Goal: Task Accomplishment & Management: Complete application form

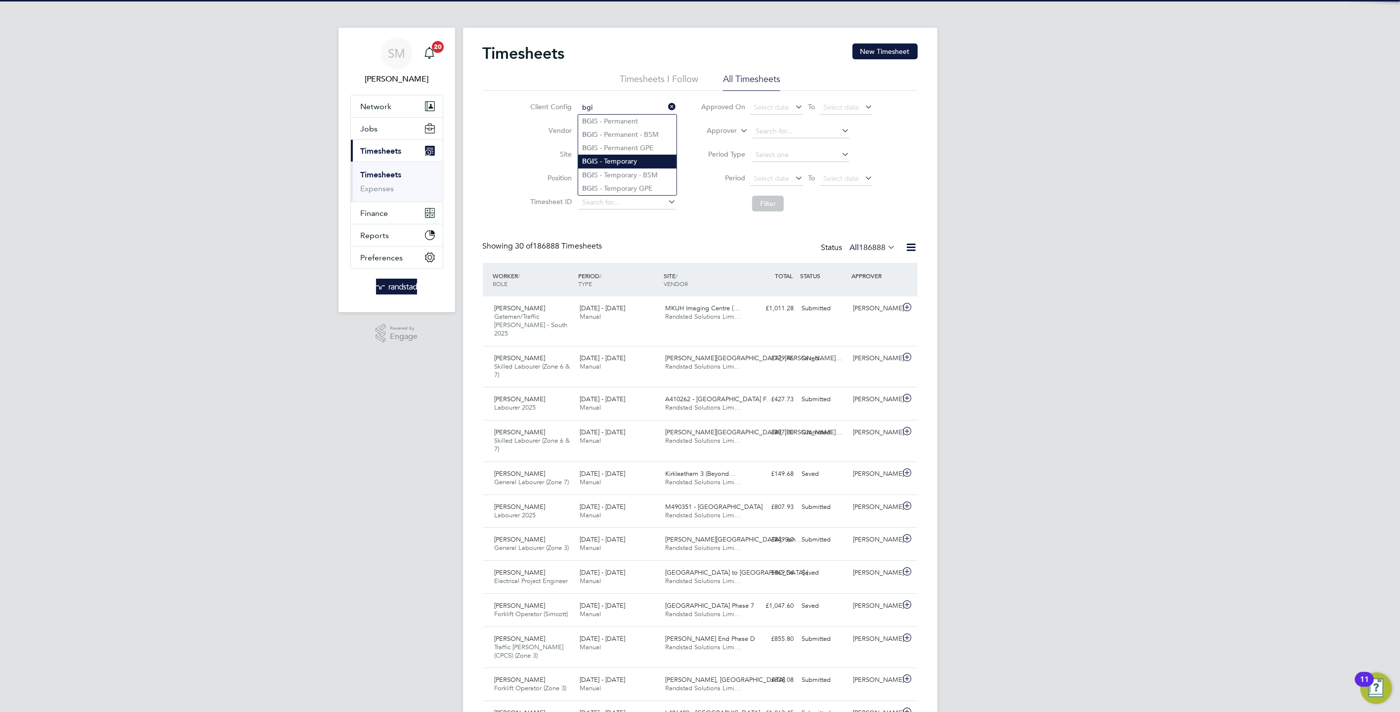
click at [641, 165] on li "BGI S - Temporary" at bounding box center [627, 161] width 98 height 13
type input "BGIS - Temporary"
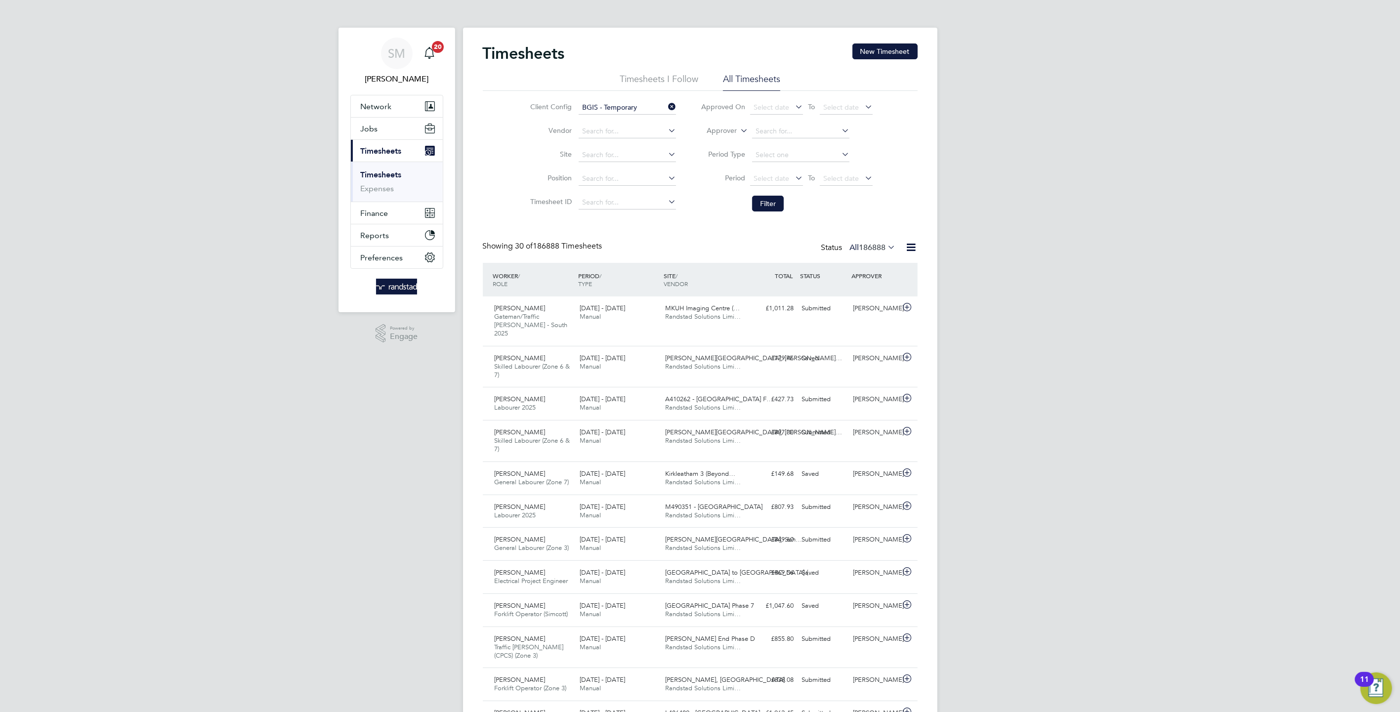
click at [769, 194] on li "Filter" at bounding box center [786, 204] width 197 height 26
click at [768, 197] on button "Filter" at bounding box center [768, 204] width 32 height 16
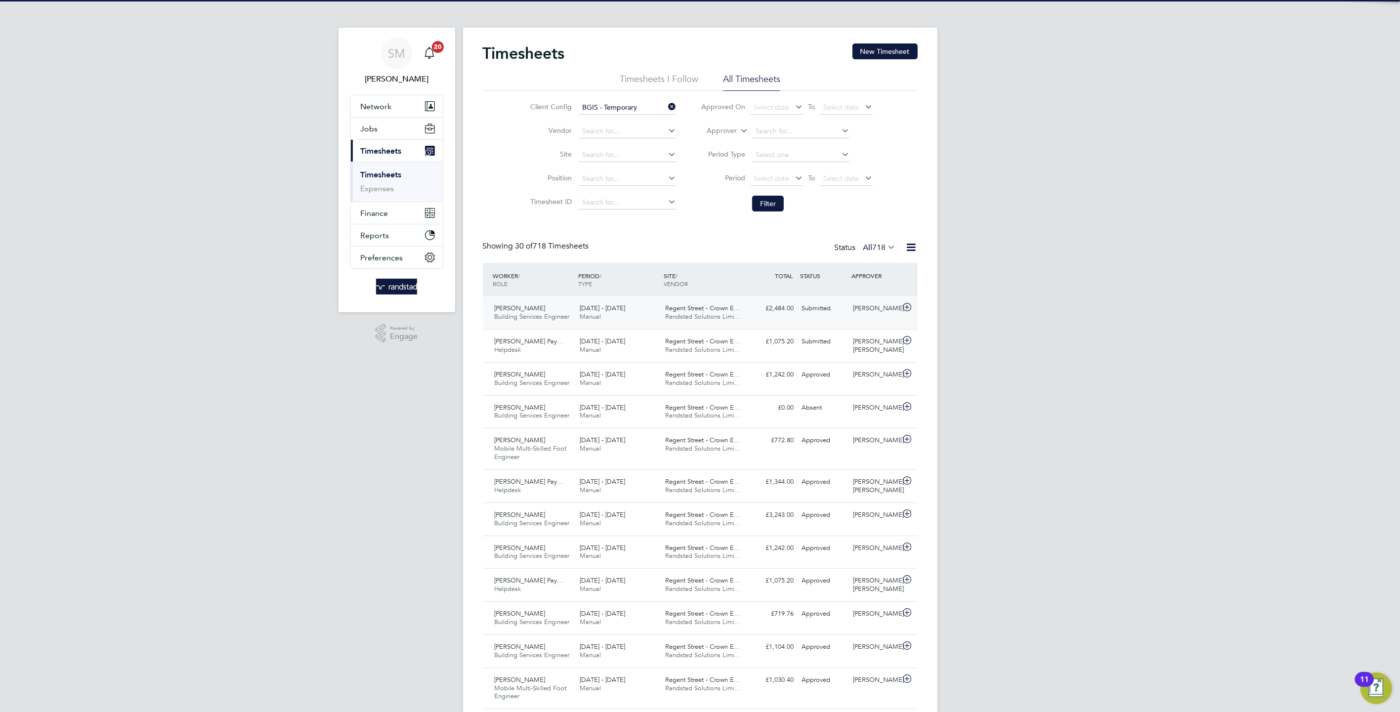
click at [610, 313] on div "13 - 19 Sep 2025 Manual" at bounding box center [619, 312] width 86 height 25
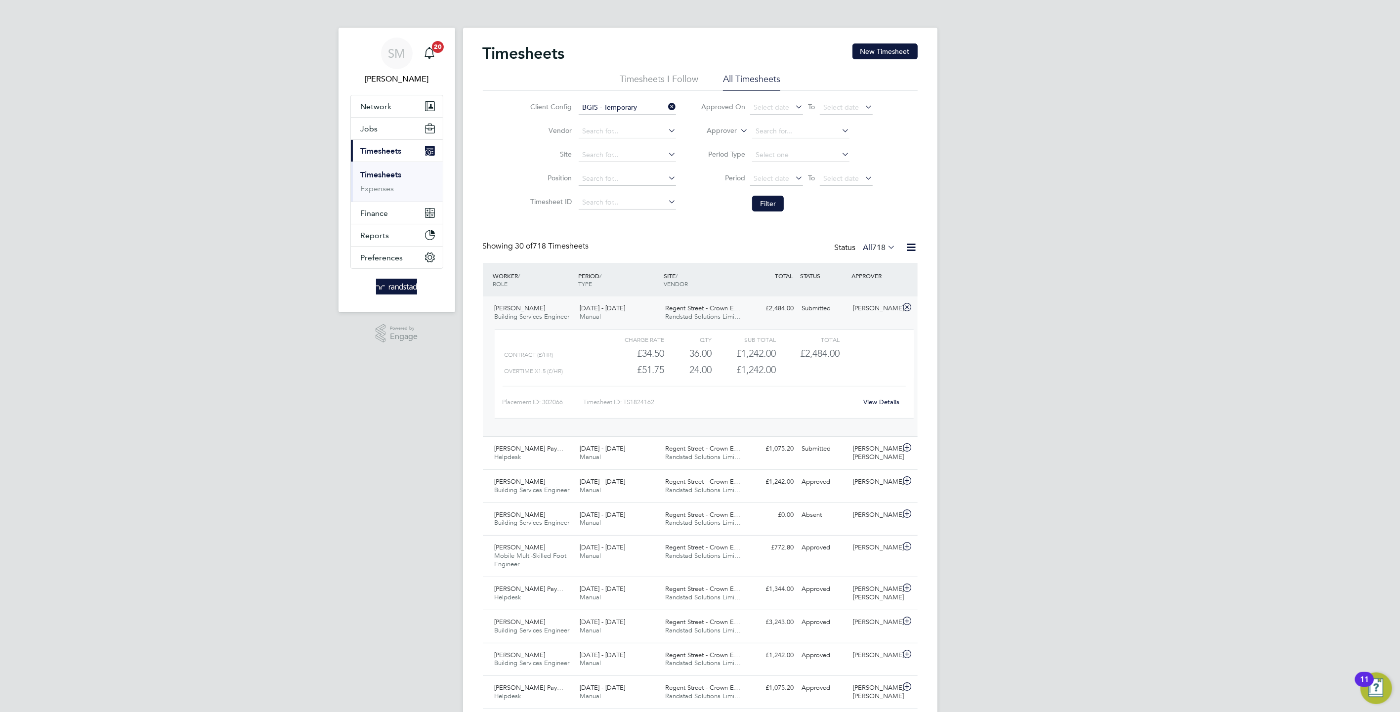
click at [887, 399] on link "View Details" at bounding box center [881, 402] width 36 height 8
click at [869, 401] on link "View Details" at bounding box center [881, 402] width 36 height 8
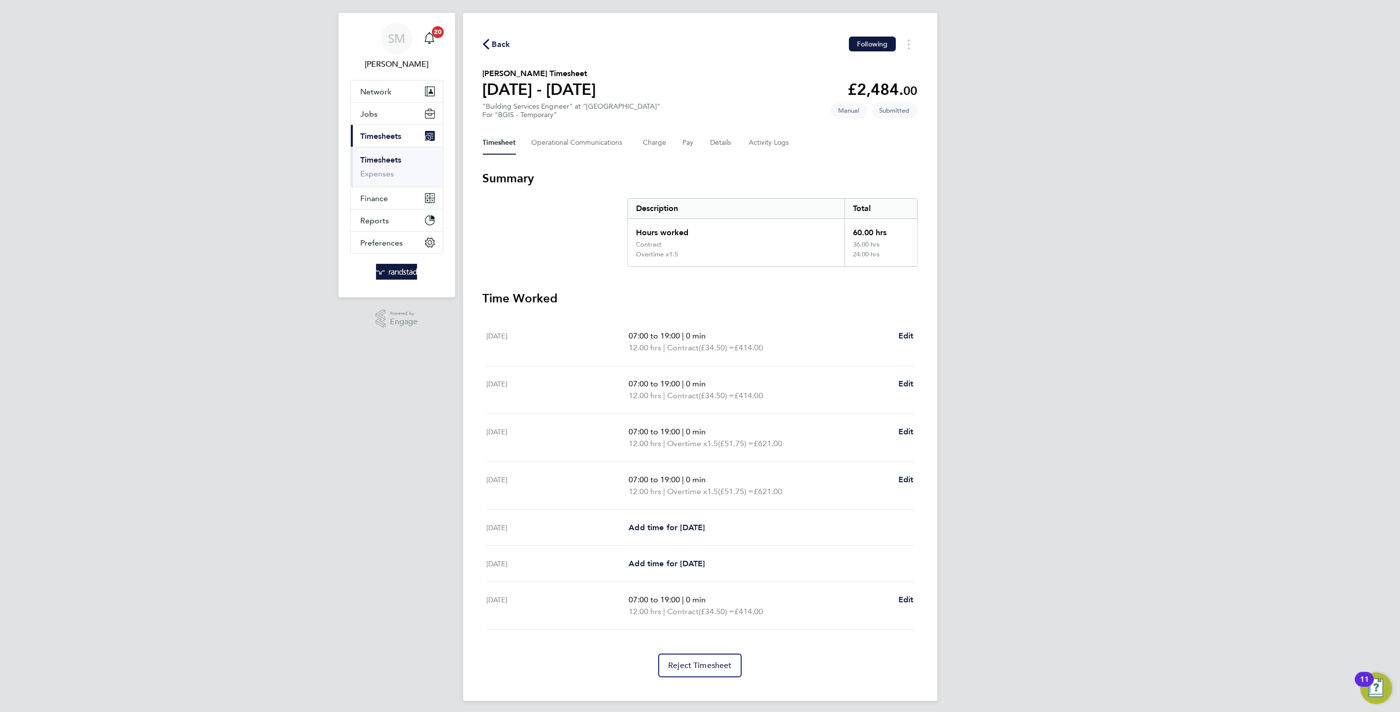
scroll to position [17, 0]
drag, startPoint x: 581, startPoint y: 339, endPoint x: 800, endPoint y: 490, distance: 266.1
click at [790, 490] on ul "[DATE] 07:00 to 19:00 | 0 min 12.00 hrs | Contract (£34.50) = £414.00 Edit [DAT…" at bounding box center [700, 472] width 435 height 312
click at [804, 488] on p "12.00 hrs | Overtime x1.5 (£51.75) = £621.00" at bounding box center [759, 490] width 261 height 12
drag, startPoint x: 804, startPoint y: 488, endPoint x: 560, endPoint y: 372, distance: 269.9
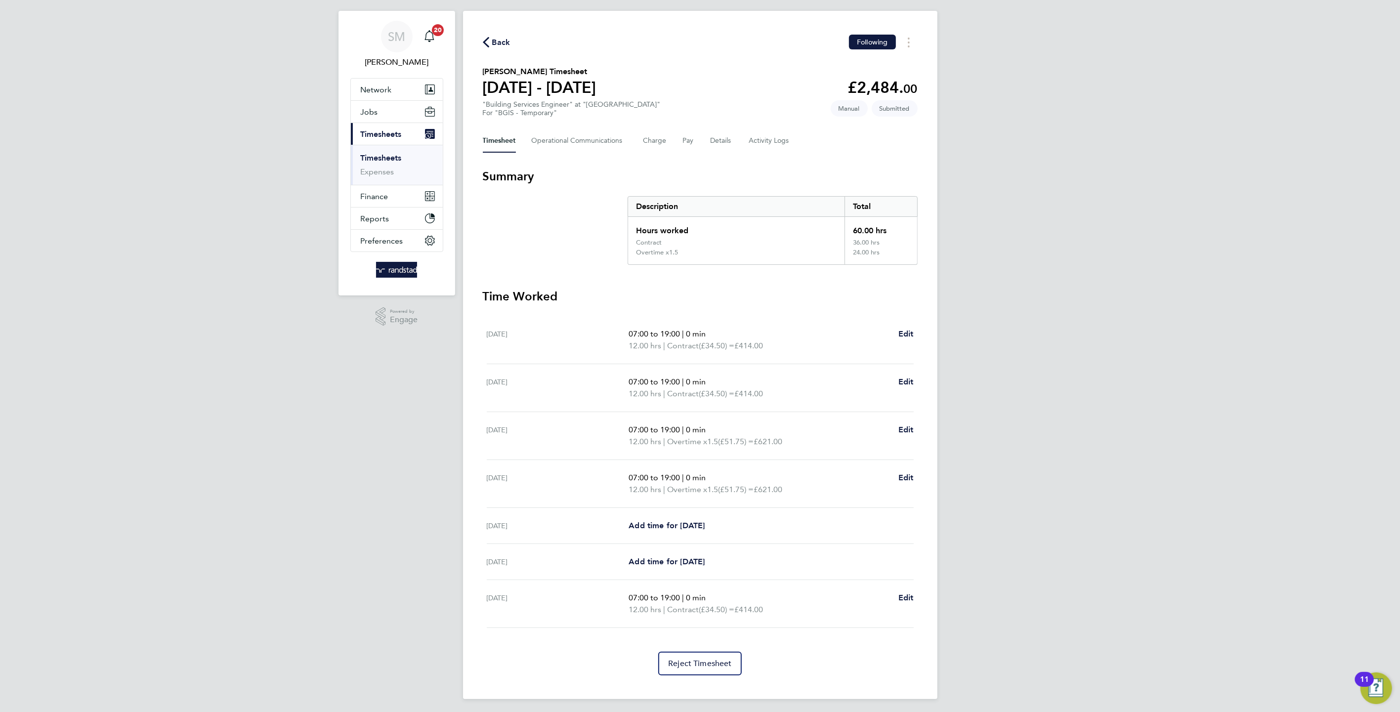
click at [529, 379] on ul "[DATE] 07:00 to 19:00 | 0 min 12.00 hrs | Contract (£34.50) = £414.00 Edit [DAT…" at bounding box center [700, 472] width 435 height 312
click at [667, 379] on span "07:00 to 19:00" at bounding box center [654, 381] width 51 height 9
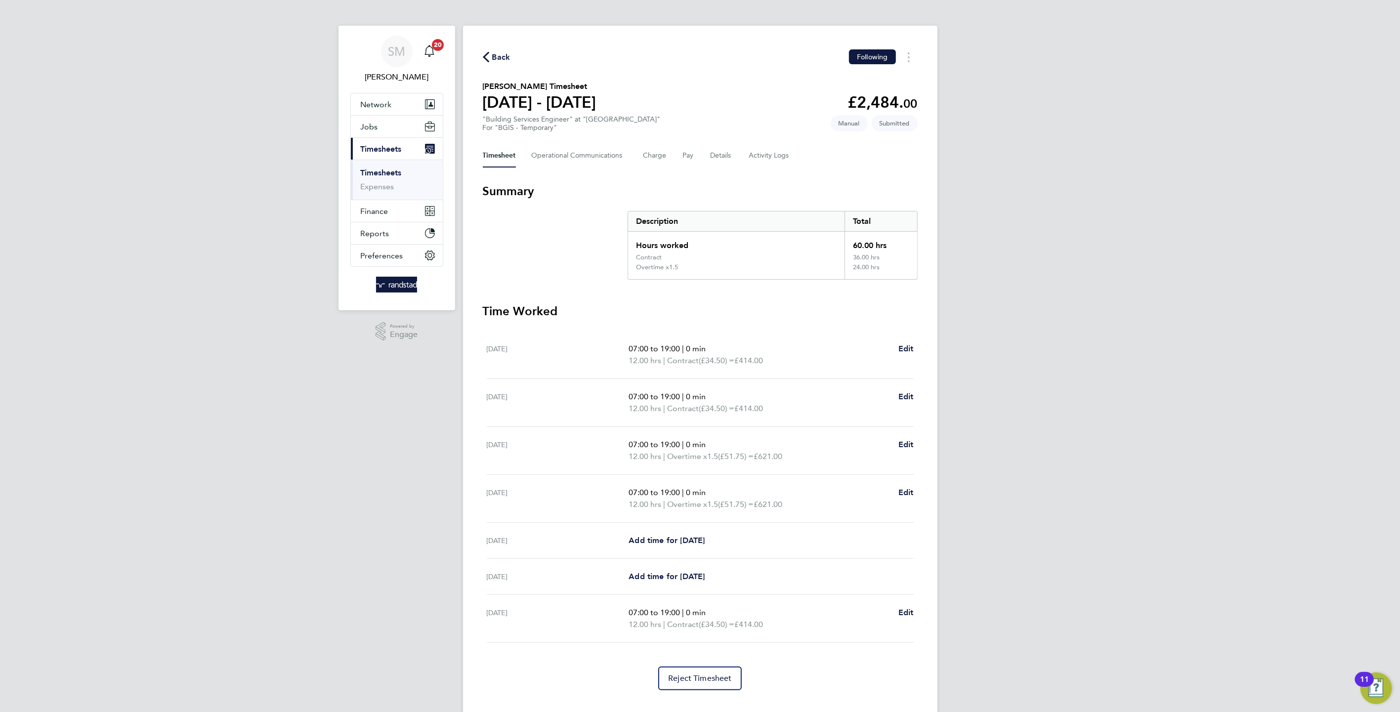
scroll to position [0, 0]
click at [907, 443] on span "Edit" at bounding box center [905, 446] width 15 height 9
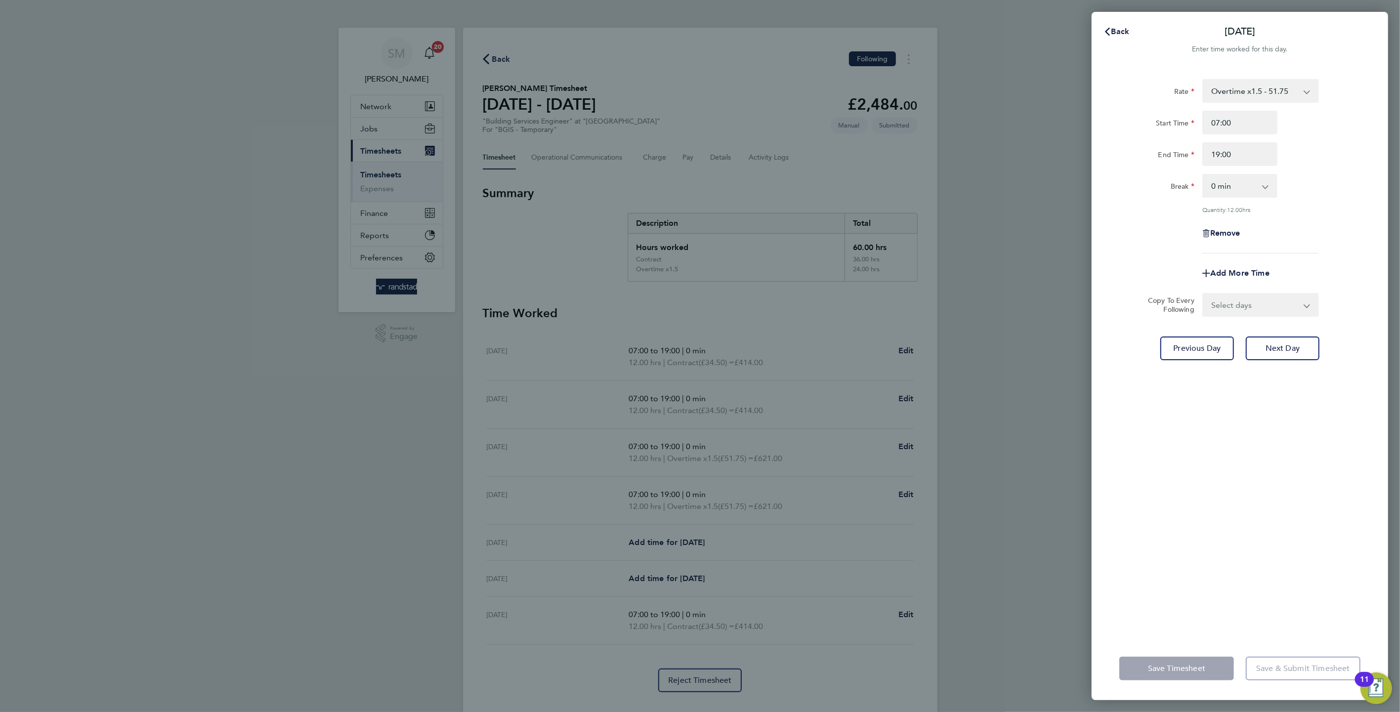
click at [1256, 86] on select "Overtime x1.5 - 51.75 Contract - 34.50 Overtime x2 - 69.00" at bounding box center [1254, 91] width 103 height 22
click at [1235, 120] on input "Start Time" at bounding box center [1239, 123] width 75 height 24
type input "07:00"
click at [1229, 147] on input "End Time" at bounding box center [1239, 154] width 75 height 24
type input "19:00"
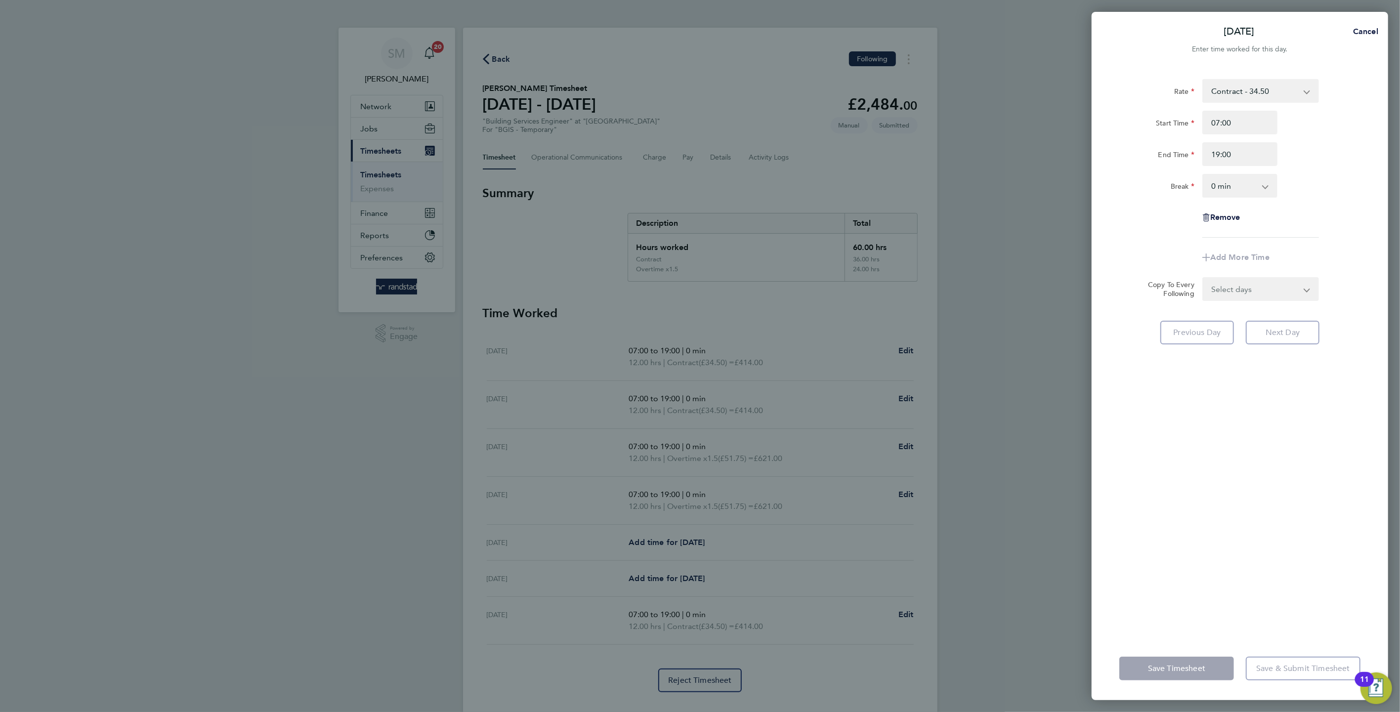
click at [1187, 646] on div "Save Timesheet Save & Submit Timesheet" at bounding box center [1240, 668] width 297 height 63
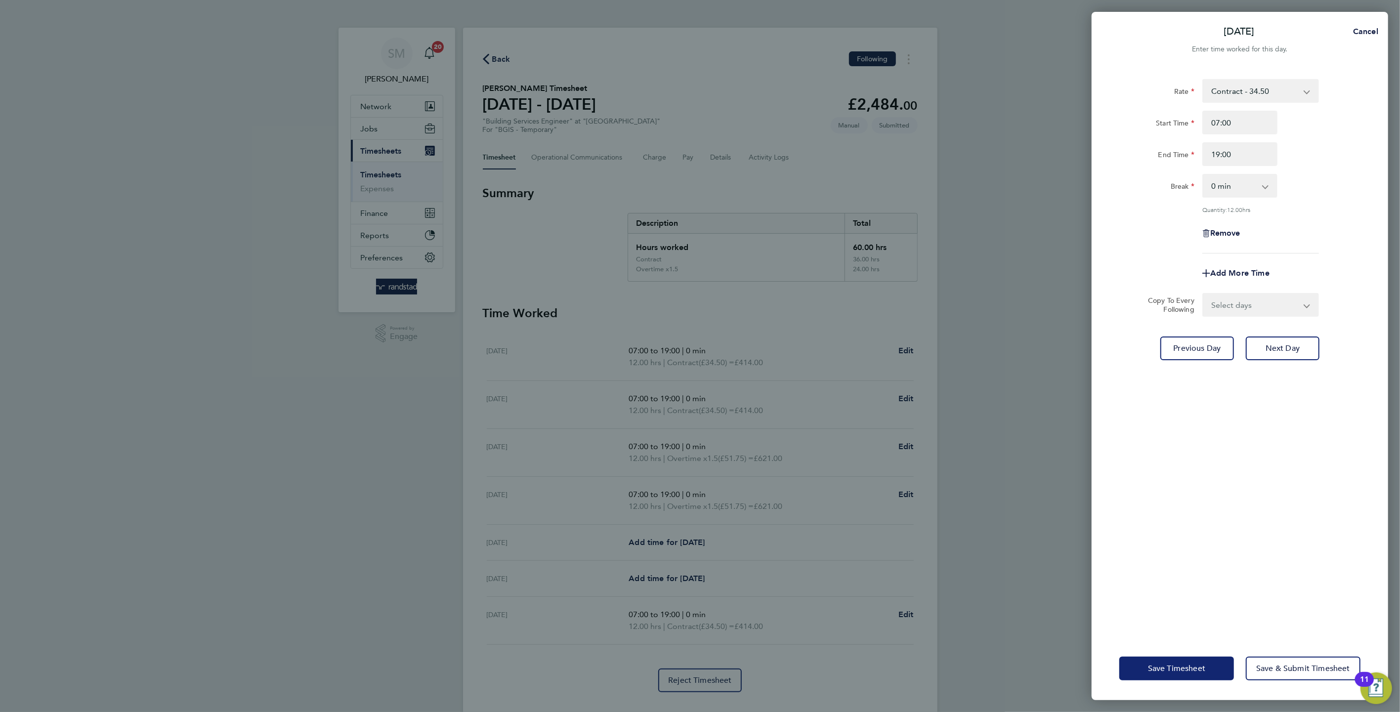
click at [1191, 677] on button "Save Timesheet" at bounding box center [1176, 669] width 115 height 24
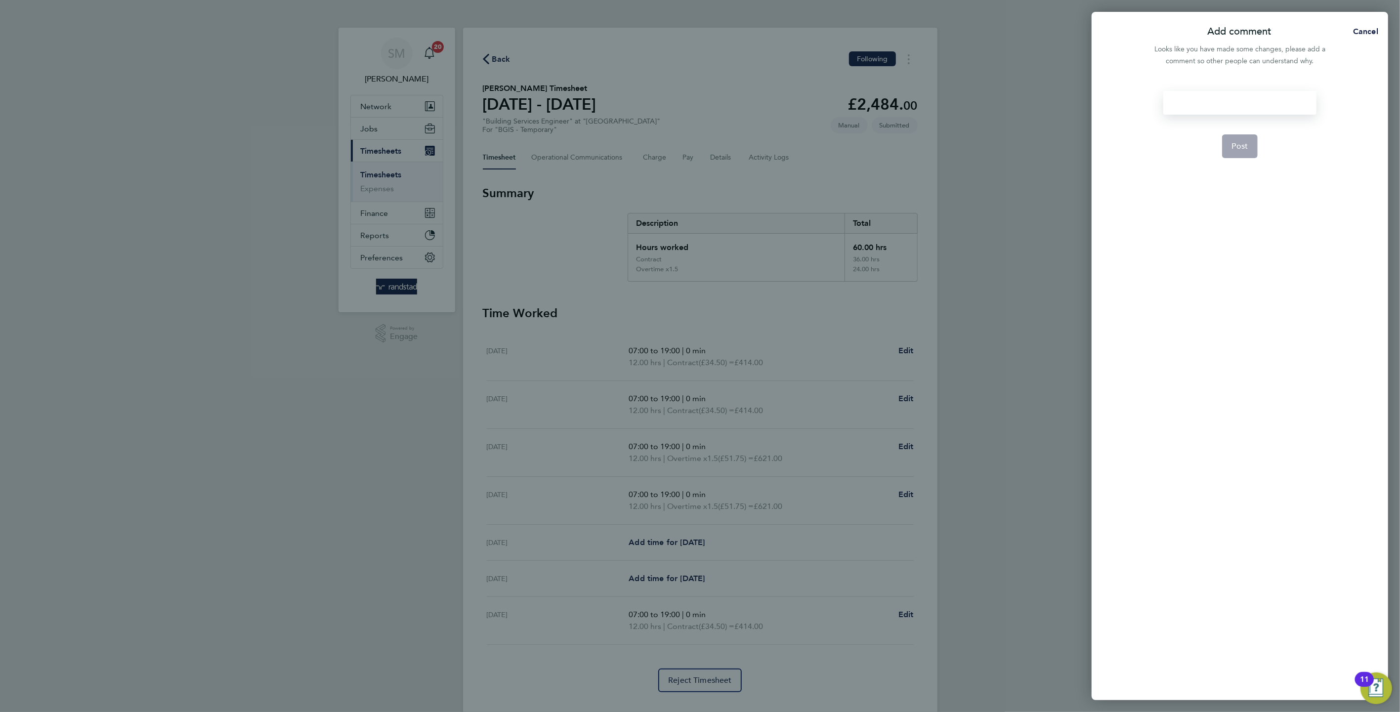
click at [1213, 107] on div at bounding box center [1239, 103] width 153 height 24
click at [1258, 142] on form ". Post" at bounding box center [1239, 290] width 161 height 398
click at [1251, 145] on button "Post" at bounding box center [1240, 146] width 36 height 24
click at [1251, 145] on app-form-button "Post" at bounding box center [1240, 146] width 36 height 24
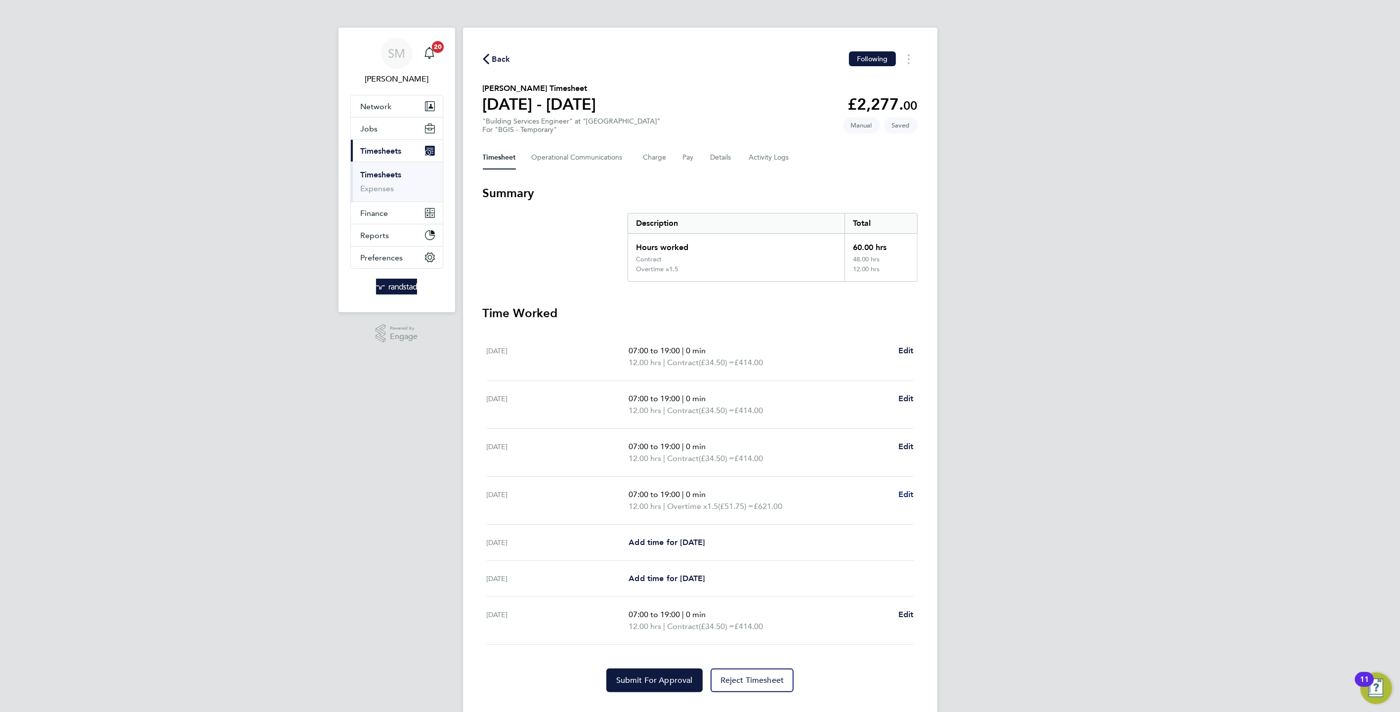
click at [907, 497] on span "Edit" at bounding box center [905, 494] width 15 height 9
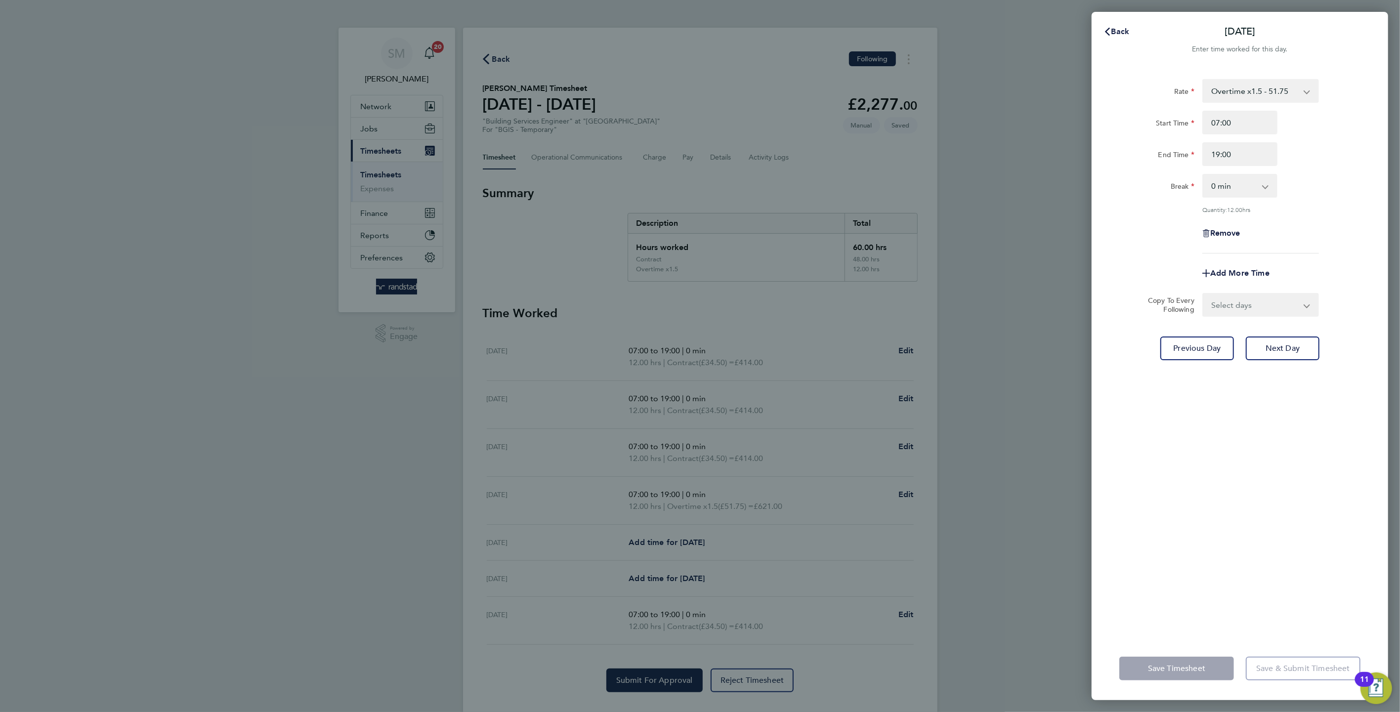
click at [1234, 95] on select "Overtime x1.5 - 51.75 Contract - 34.50 Overtime x2 - 69.00" at bounding box center [1254, 91] width 103 height 22
click at [1232, 124] on input "Start Time" at bounding box center [1239, 123] width 75 height 24
type input "07:00"
click at [1229, 152] on input "End Time" at bounding box center [1239, 154] width 75 height 24
type input "19:00"
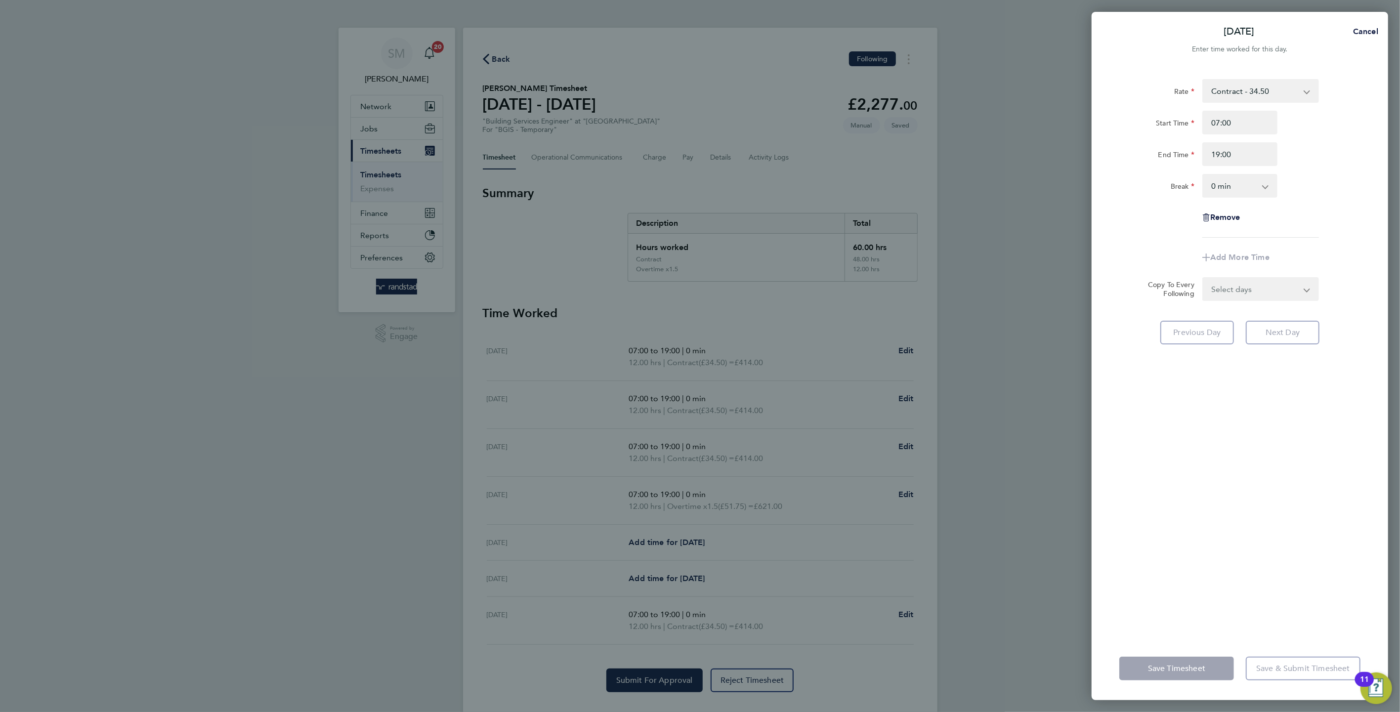
click at [1229, 287] on form "Rate Contract - 34.50 Overtime x1.5 - 51.75 Overtime x2 - 69.00 Start Time 07:0…" at bounding box center [1239, 190] width 241 height 222
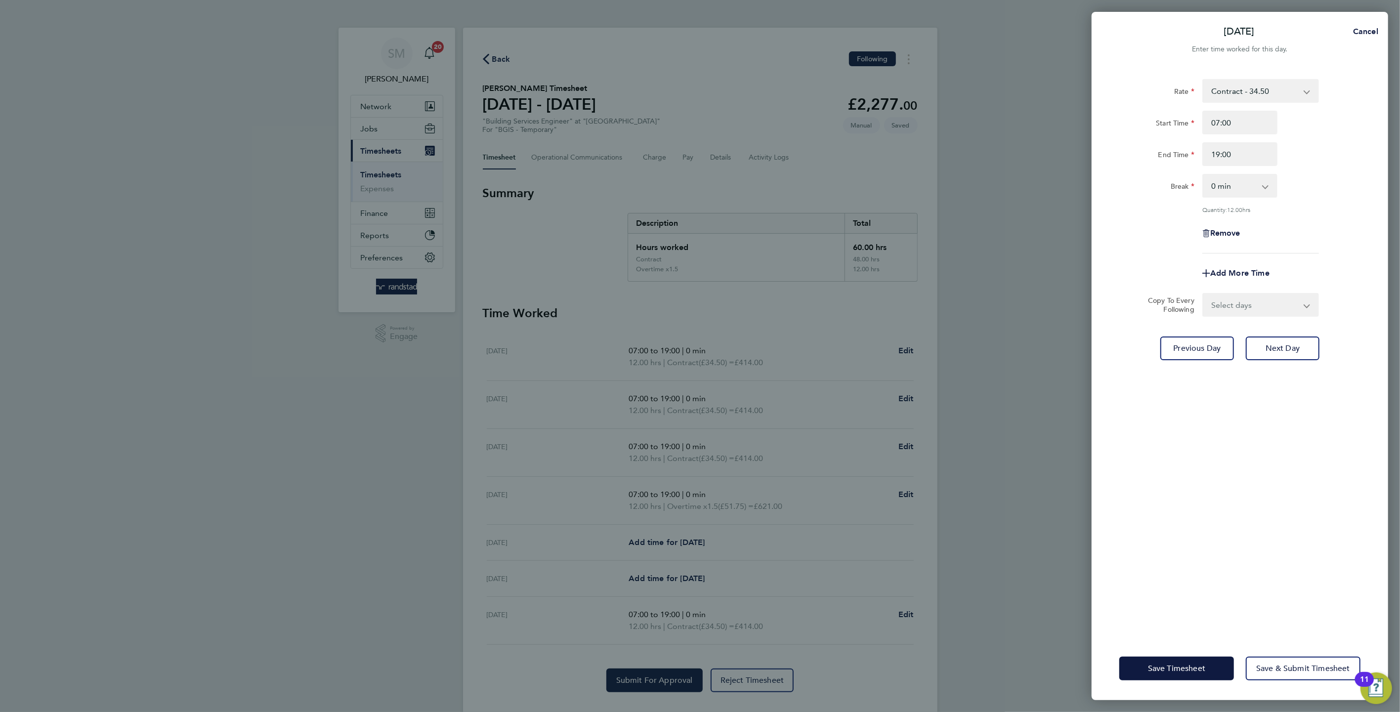
click at [1164, 541] on div "Rate Contract - 34.50 Overtime x1.5 - 51.75 Overtime x2 - 69.00 Start Time 07:0…" at bounding box center [1240, 352] width 297 height 570
click at [1168, 665] on span "Save Timesheet" at bounding box center [1176, 669] width 57 height 10
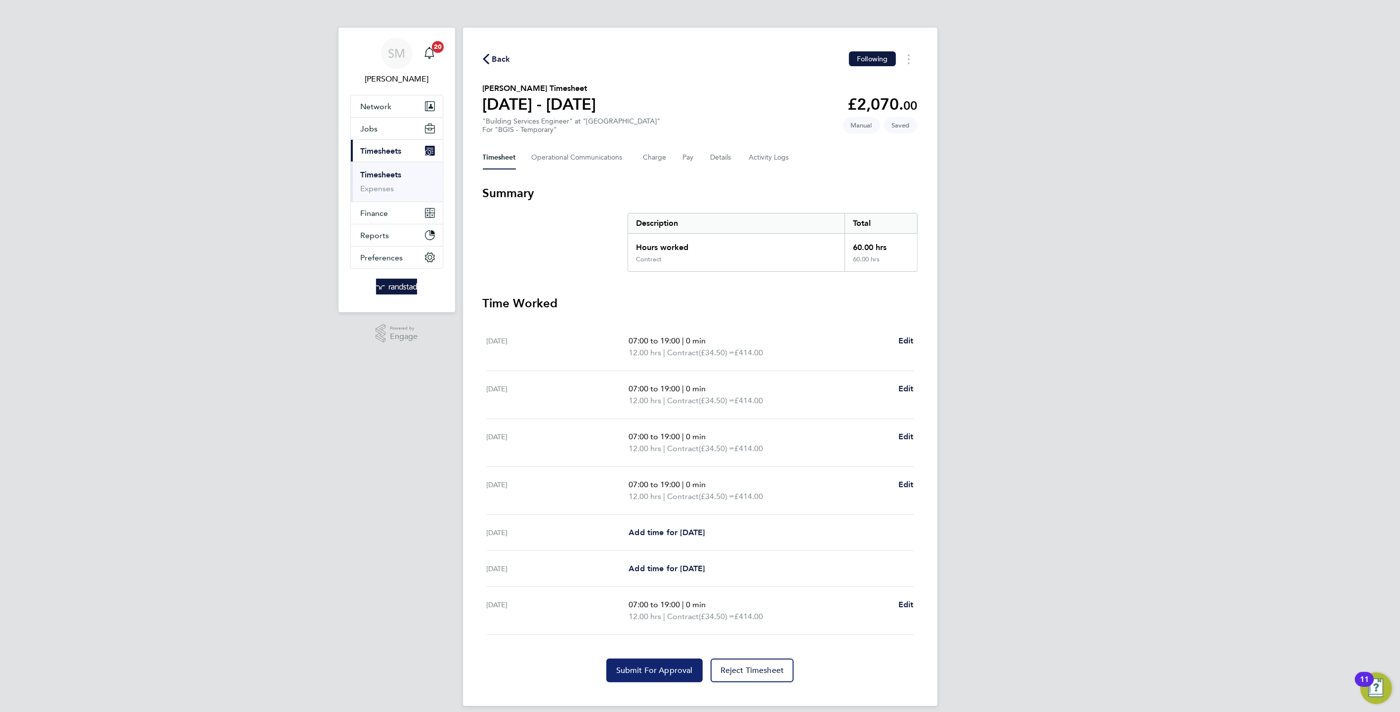
click at [653, 673] on span "Submit For Approval" at bounding box center [654, 671] width 77 height 10
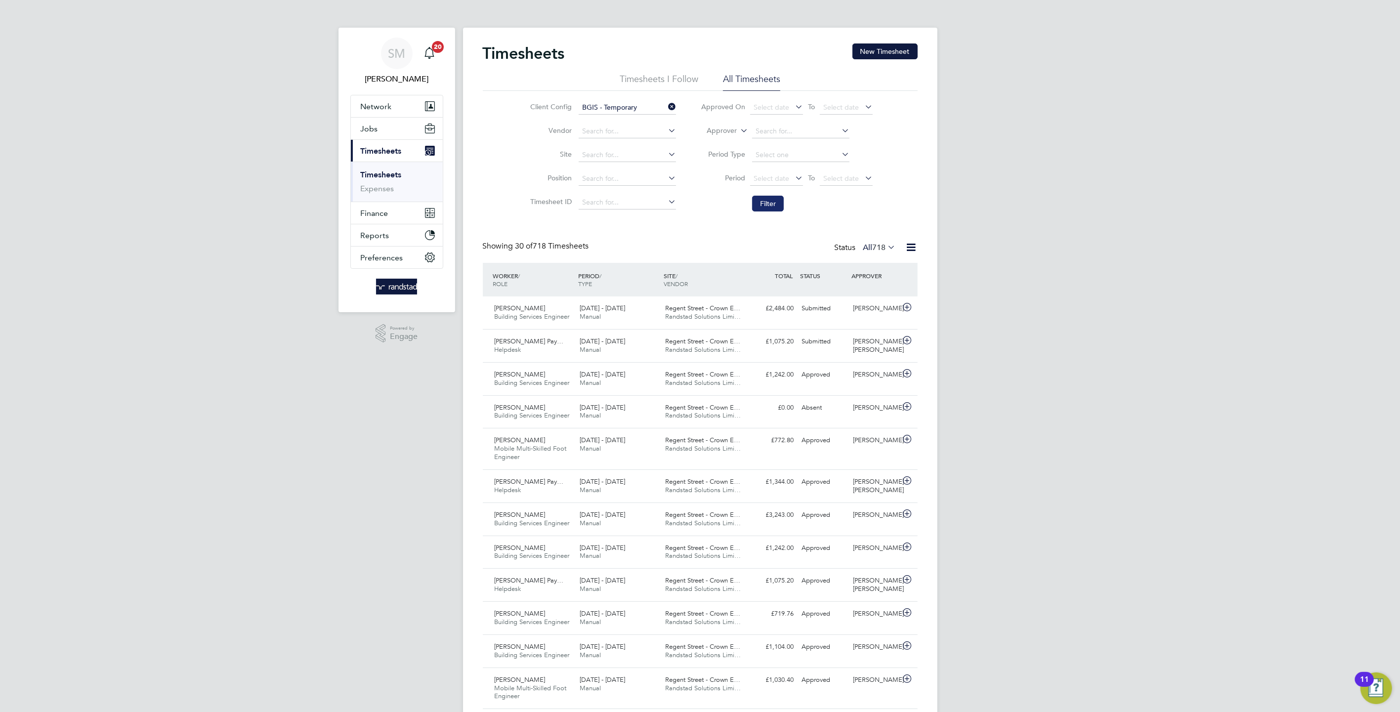
click at [768, 200] on button "Filter" at bounding box center [768, 204] width 32 height 16
click at [761, 311] on div "£2,070.00 Submitted" at bounding box center [772, 308] width 51 height 16
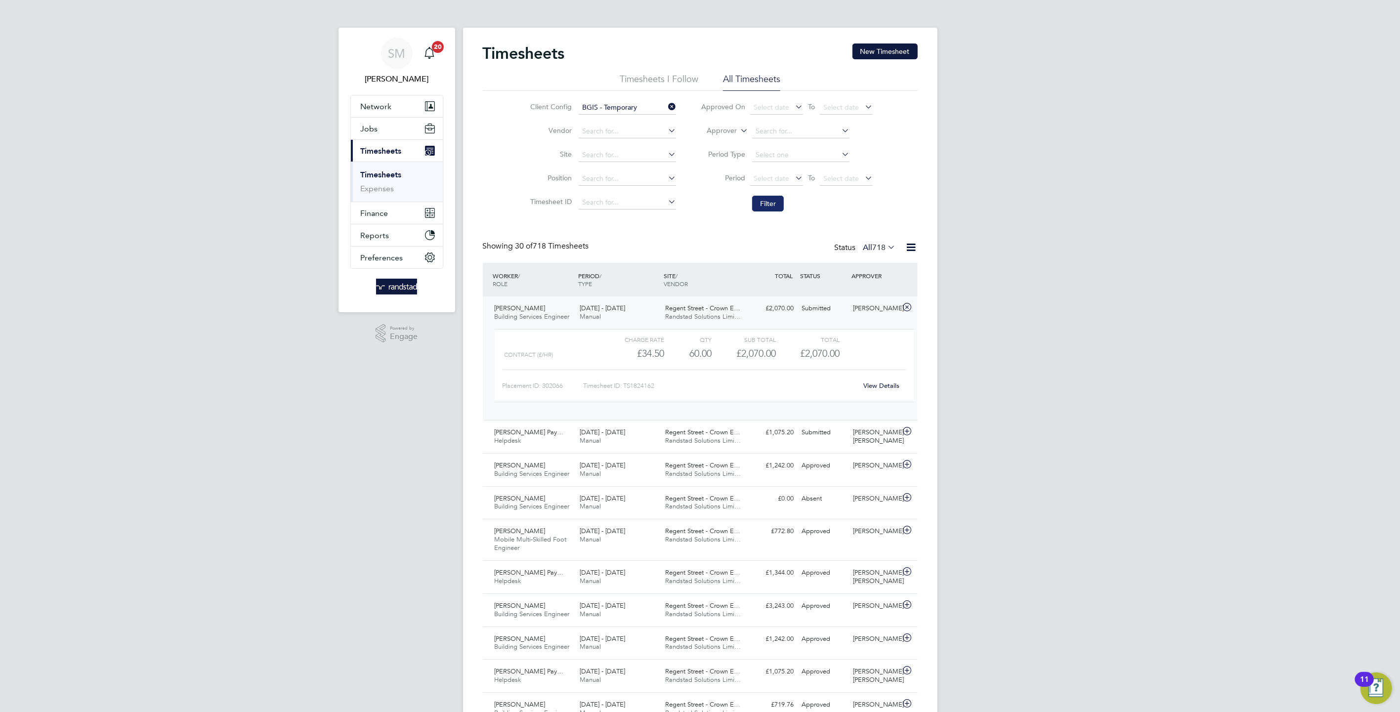
click at [769, 207] on button "Filter" at bounding box center [768, 204] width 32 height 16
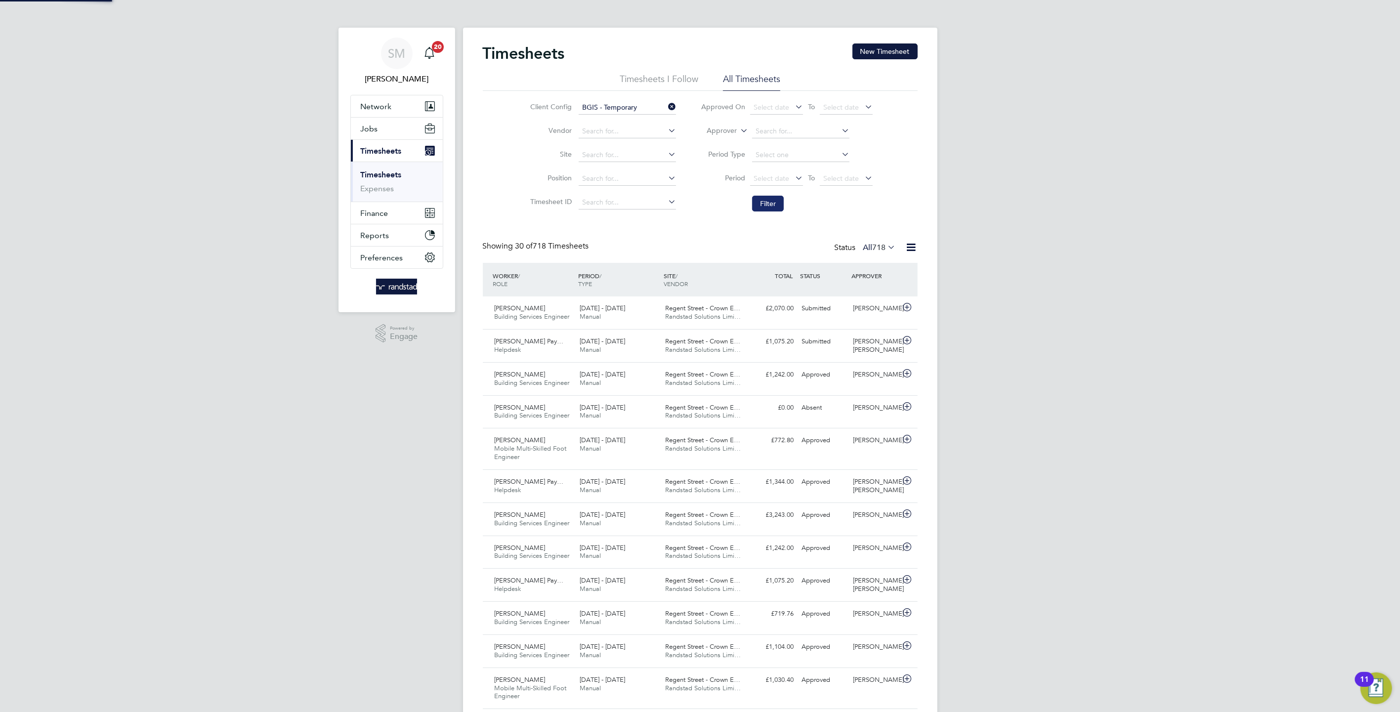
scroll to position [25, 86]
